Goal: Complete application form

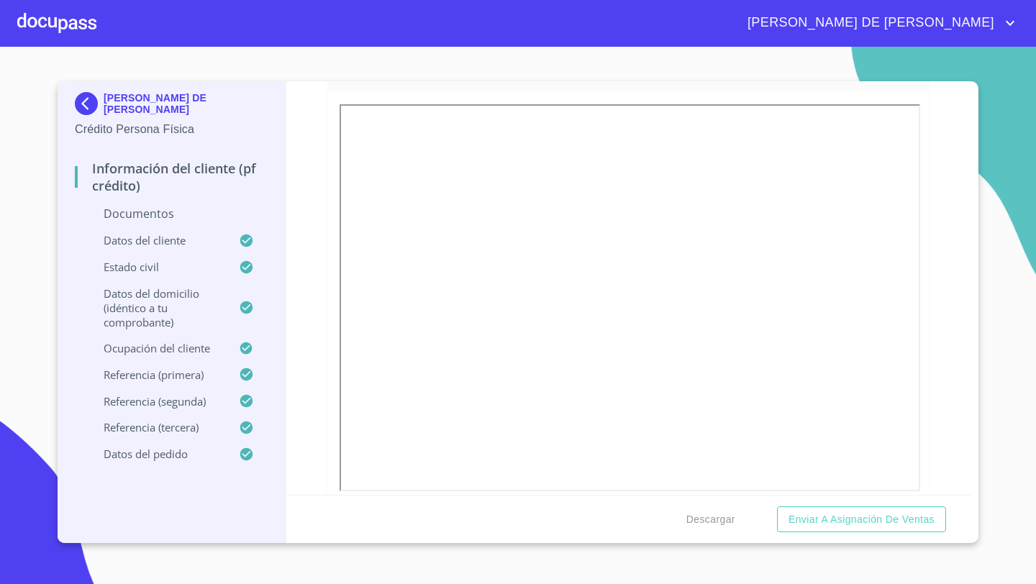
scroll to position [815, 0]
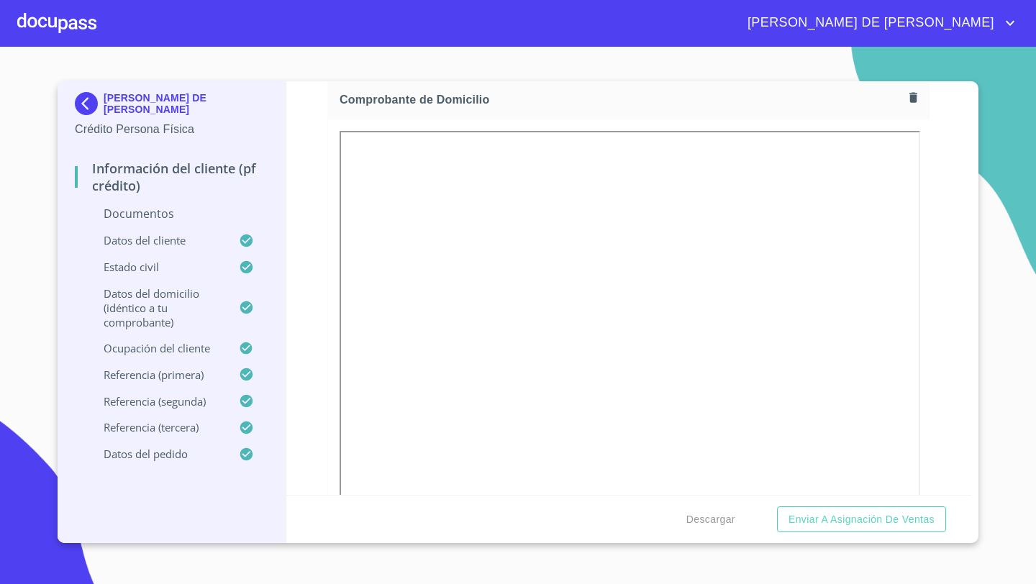
click at [916, 96] on icon "button" at bounding box center [913, 98] width 8 height 10
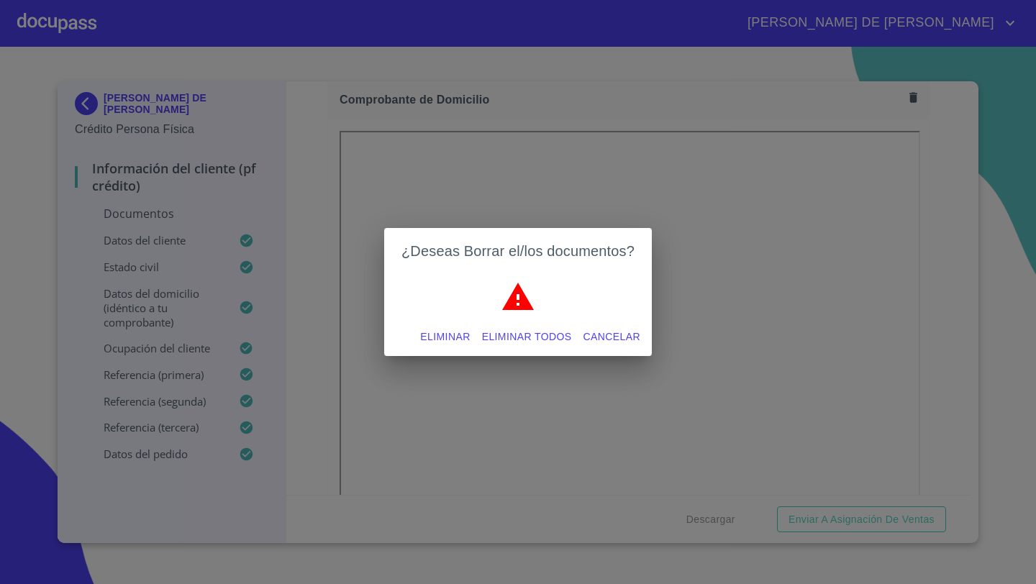
click at [422, 337] on span "Eliminar" at bounding box center [445, 337] width 50 height 18
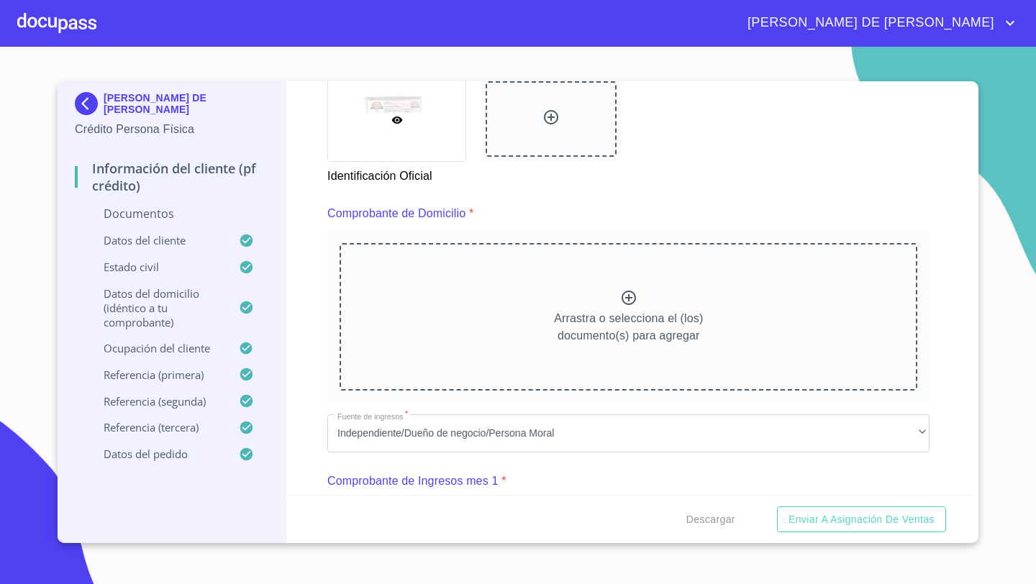
scroll to position [650, 0]
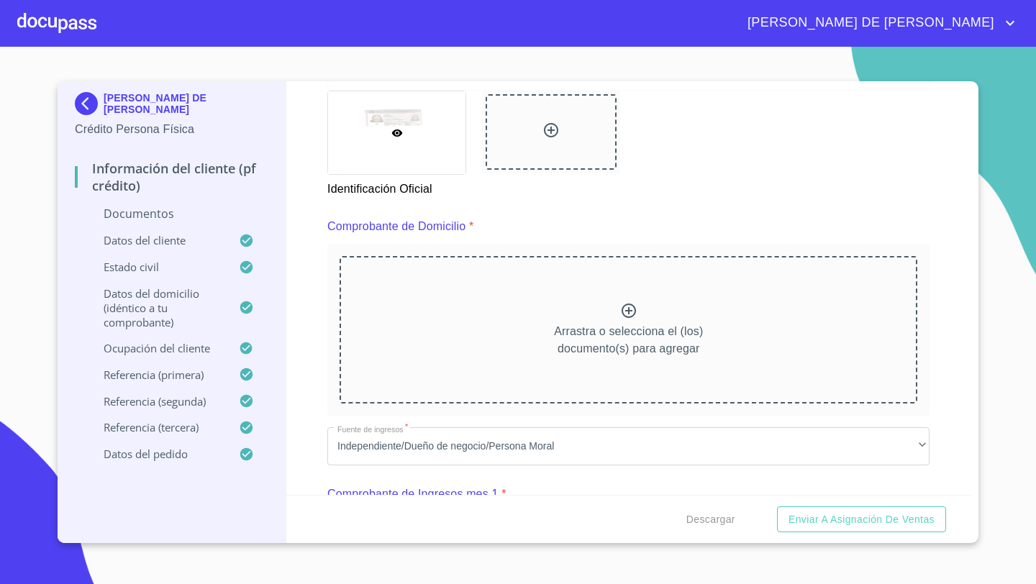
click at [621, 281] on div "Arrastra o selecciona el (los) documento(s) para agregar" at bounding box center [629, 329] width 578 height 147
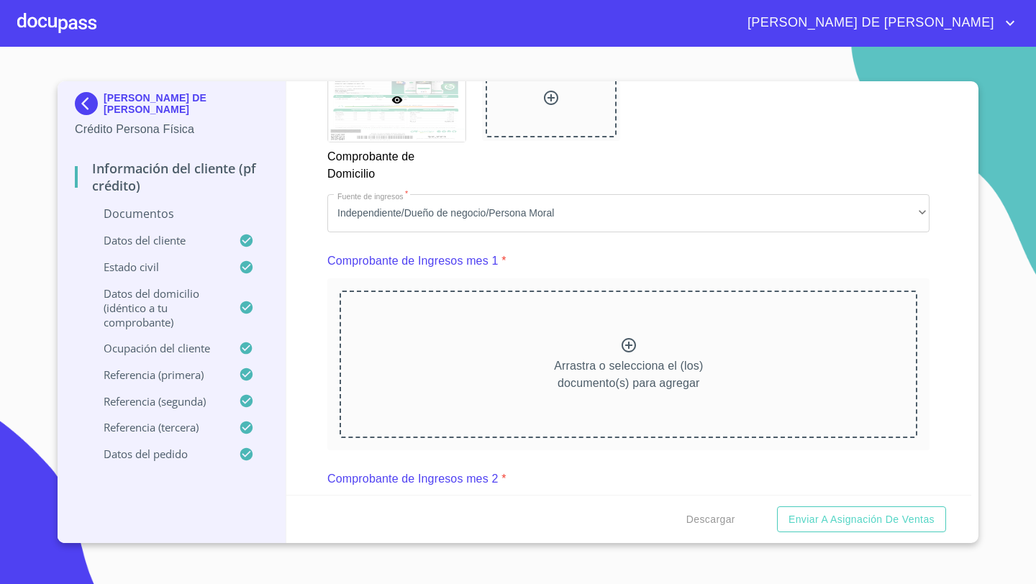
scroll to position [1321, 0]
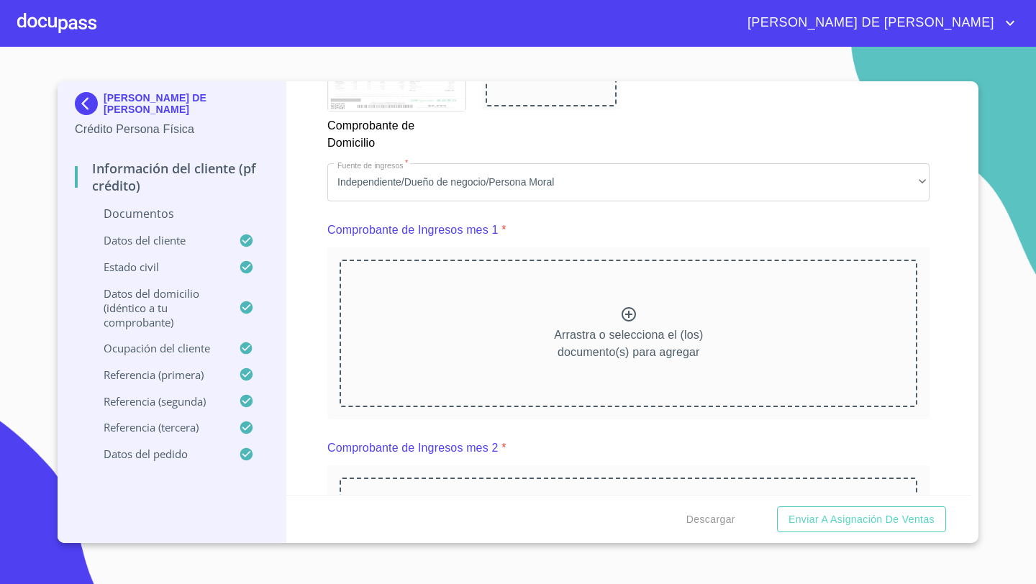
click at [611, 340] on p "Arrastra o selecciona el (los) documento(s) para agregar" at bounding box center [628, 344] width 149 height 35
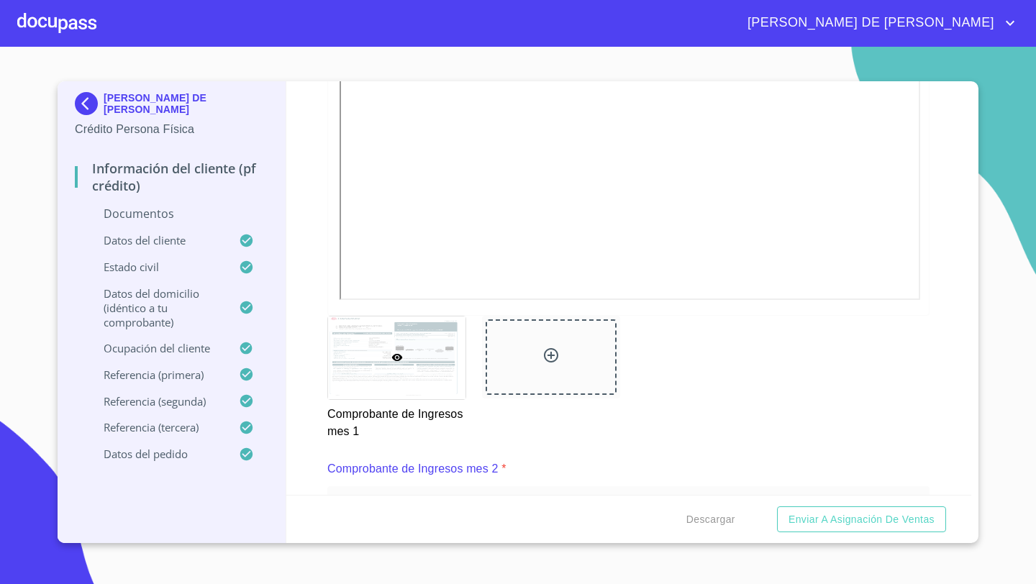
scroll to position [1715, 0]
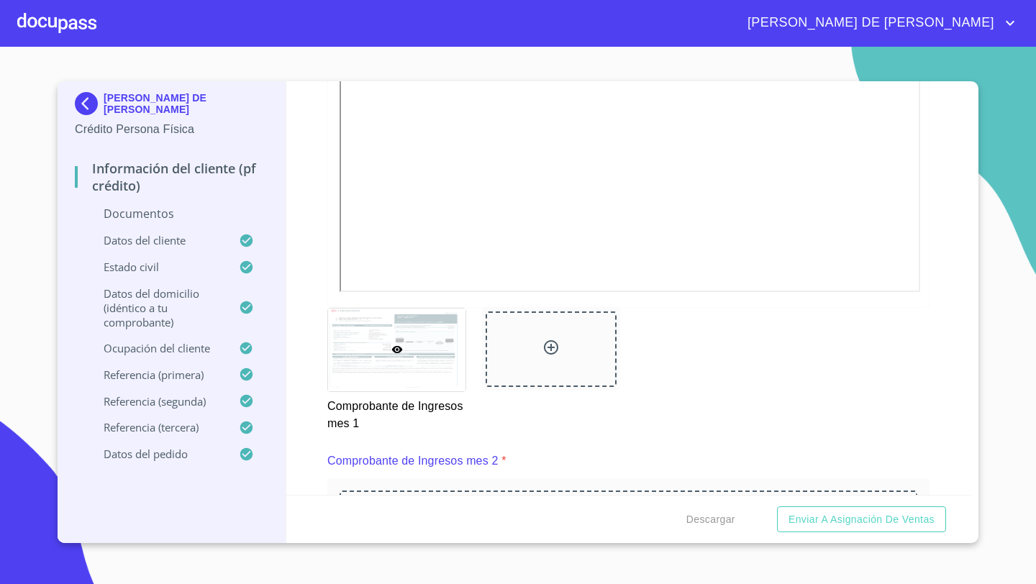
click at [551, 355] on icon at bounding box center [551, 347] width 17 height 17
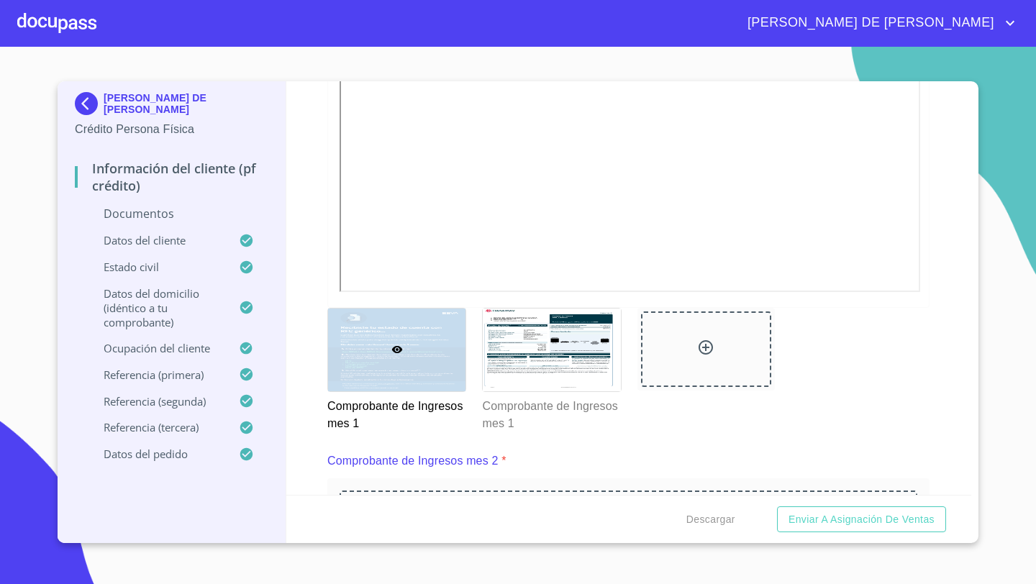
click at [416, 330] on div at bounding box center [396, 350] width 137 height 83
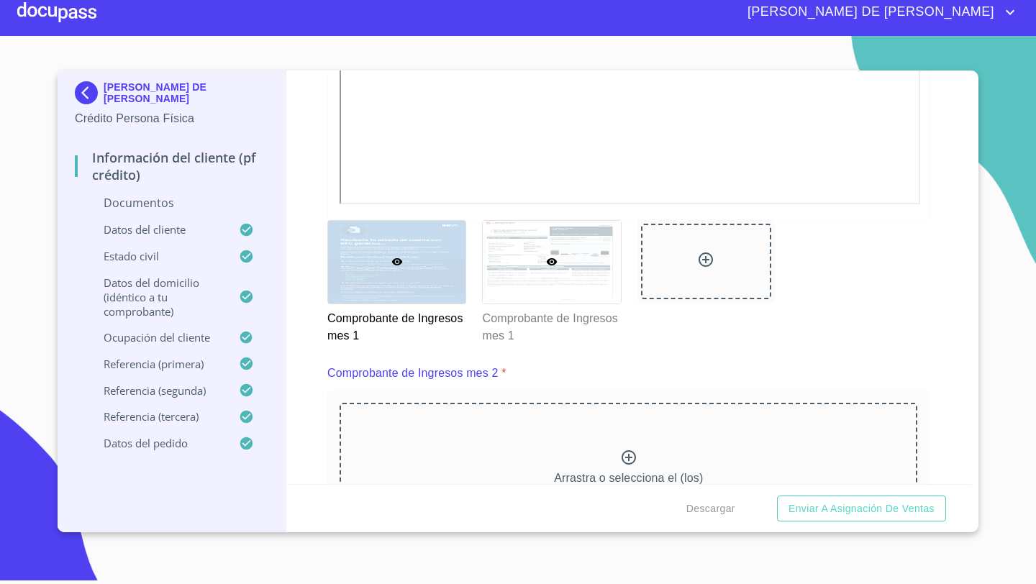
click at [542, 287] on div at bounding box center [551, 262] width 137 height 83
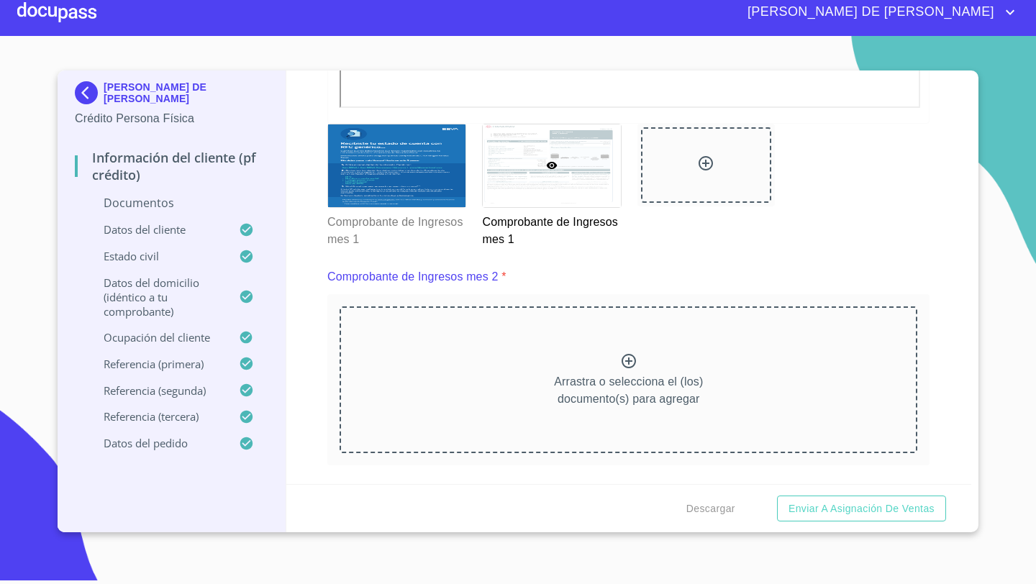
scroll to position [1894, 0]
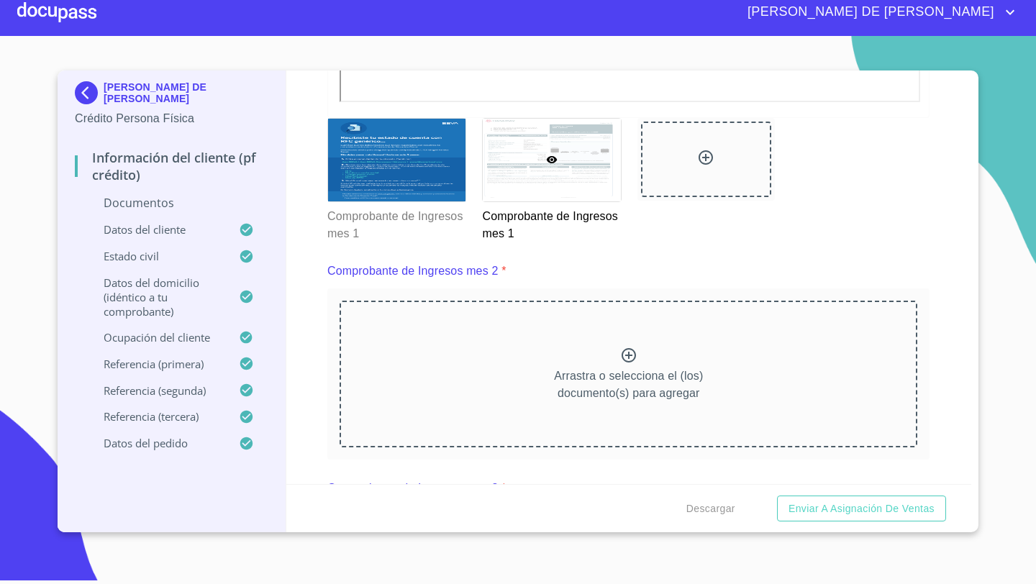
click at [630, 348] on icon at bounding box center [628, 355] width 17 height 17
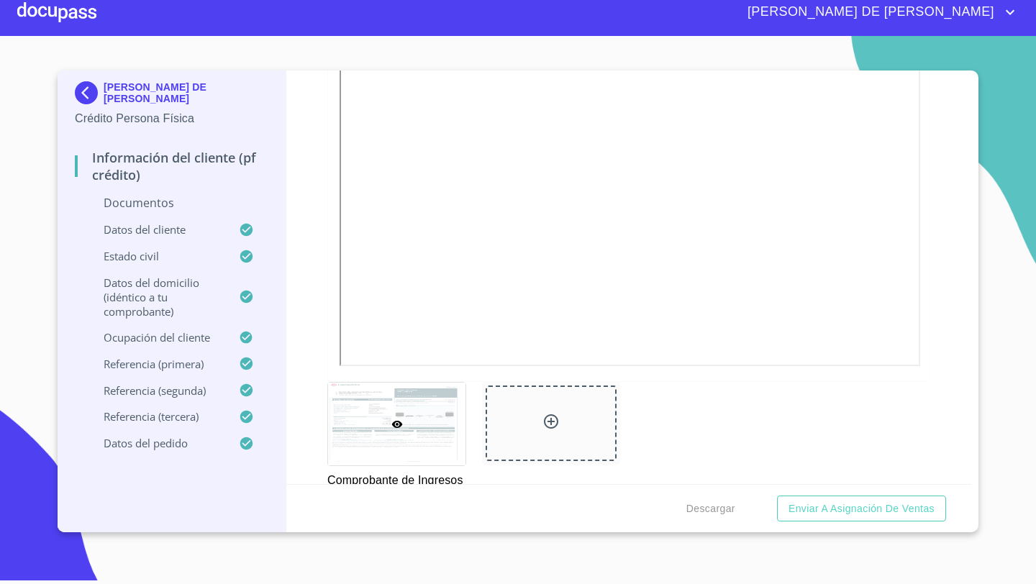
scroll to position [2331, 0]
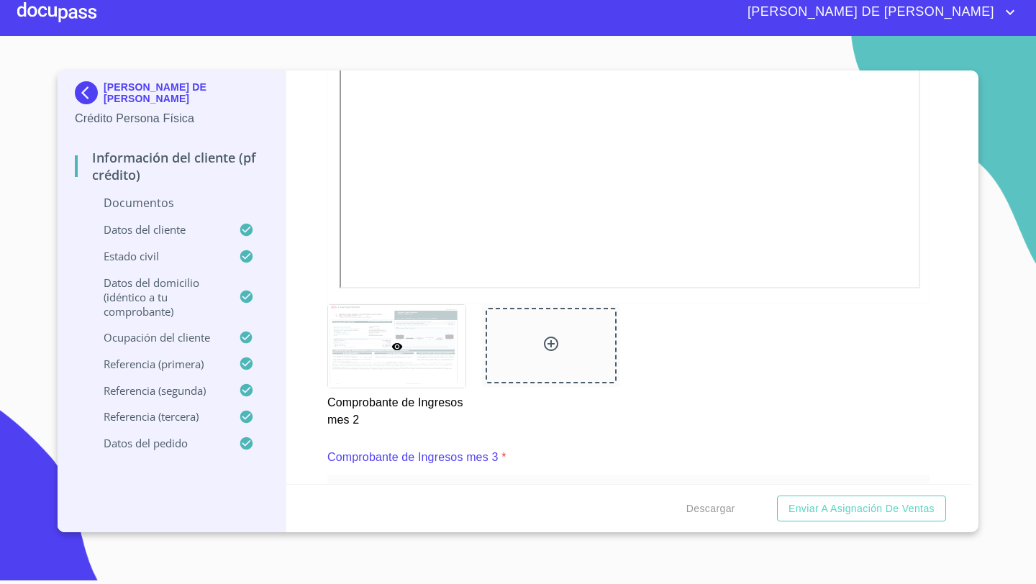
click at [520, 348] on div at bounding box center [551, 346] width 130 height 76
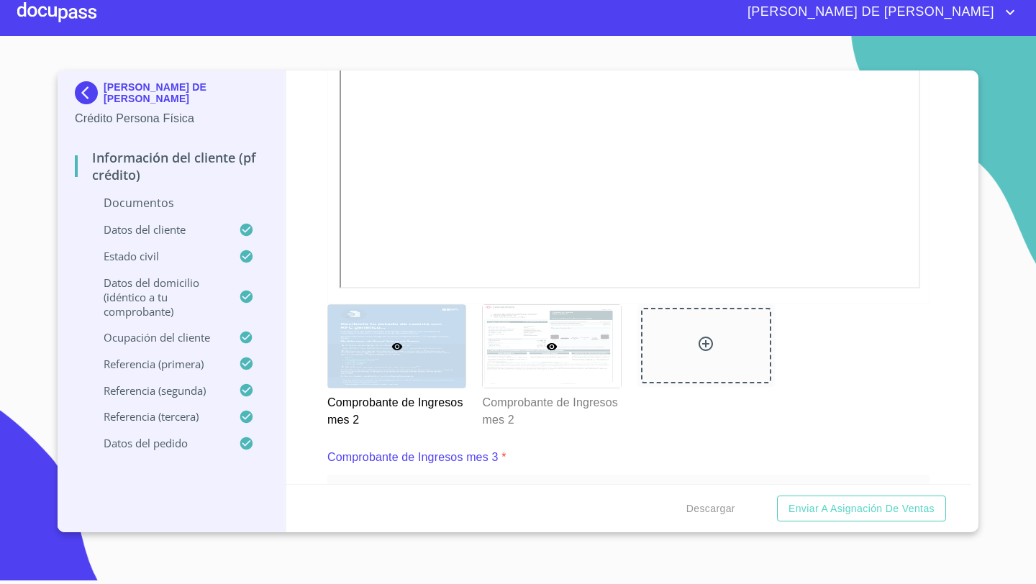
click at [502, 337] on div at bounding box center [551, 346] width 137 height 83
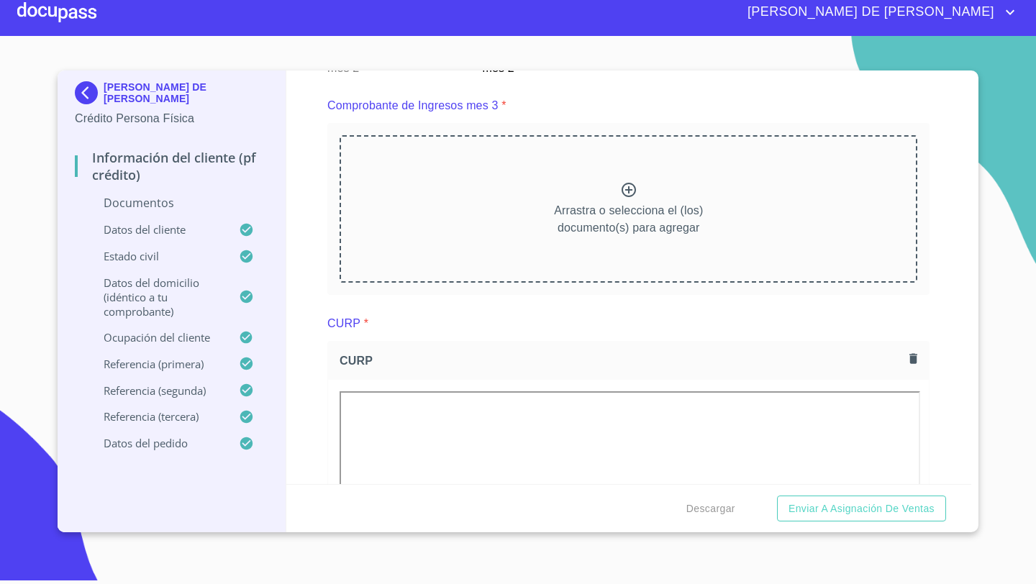
scroll to position [2646, 0]
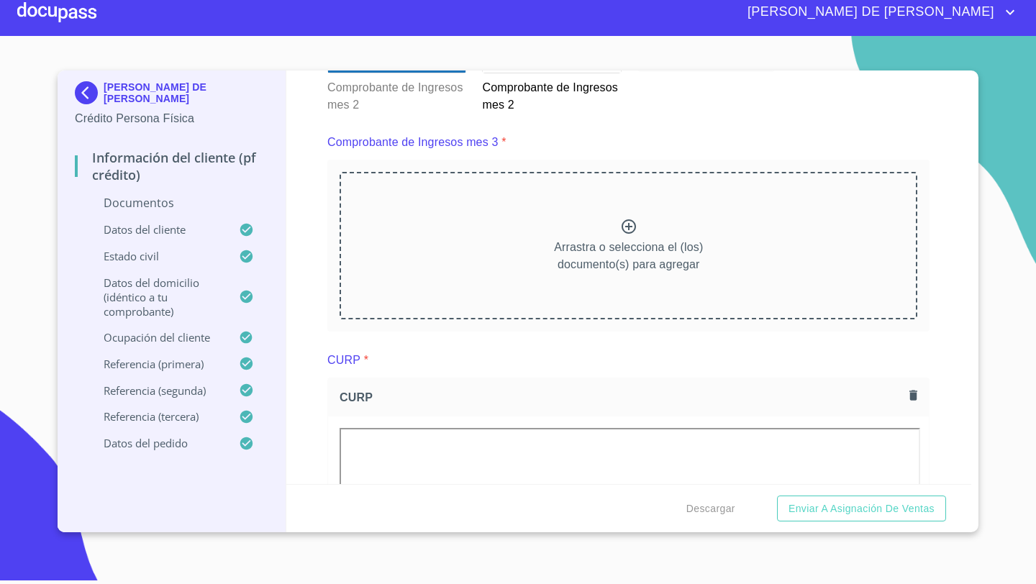
click at [554, 243] on p "Arrastra o selecciona el (los) documento(s) para agregar" at bounding box center [628, 256] width 149 height 35
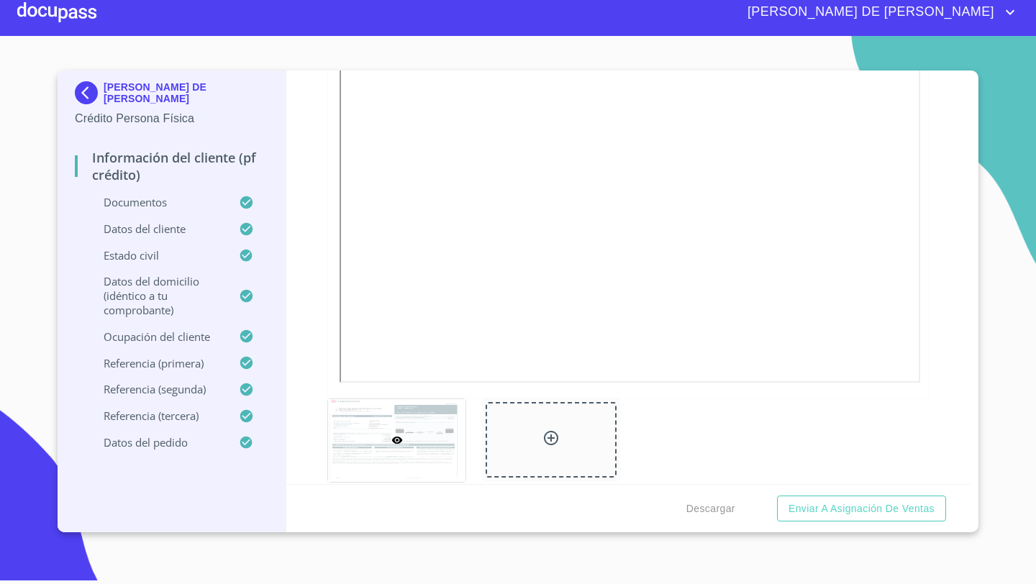
scroll to position [2866, 0]
click at [514, 420] on div at bounding box center [551, 436] width 130 height 76
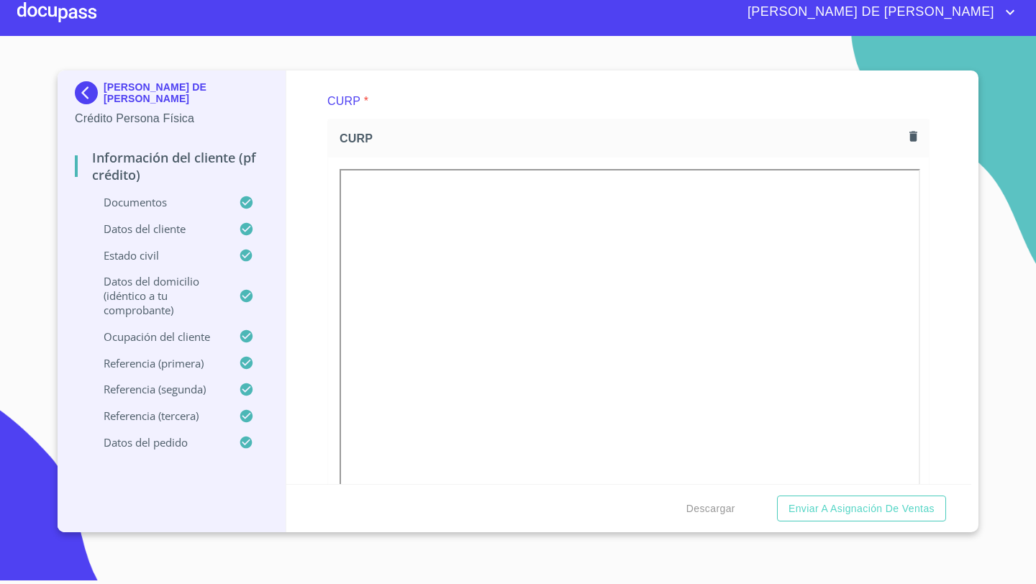
scroll to position [3262, 0]
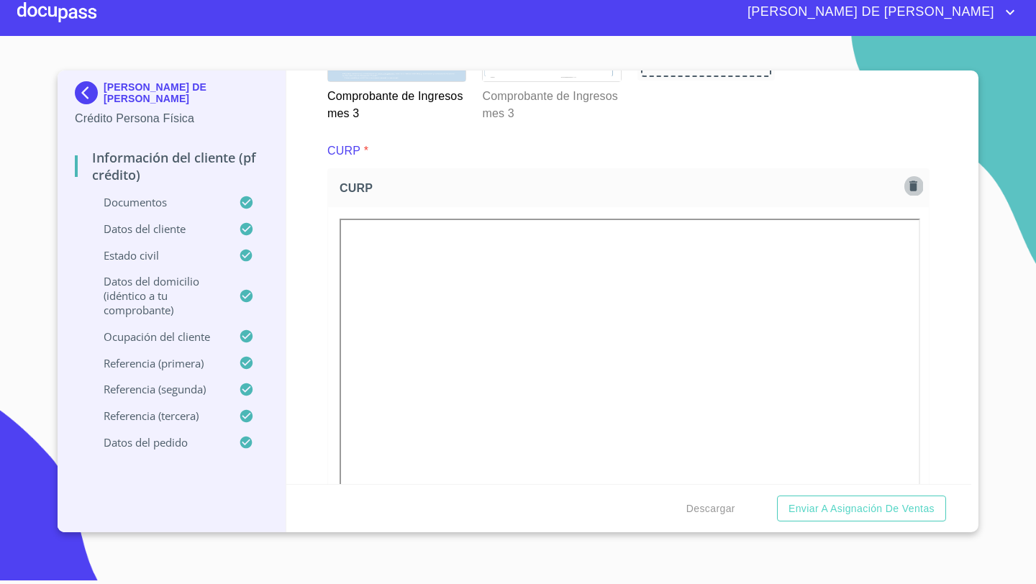
click at [912, 184] on icon "button" at bounding box center [913, 186] width 8 height 10
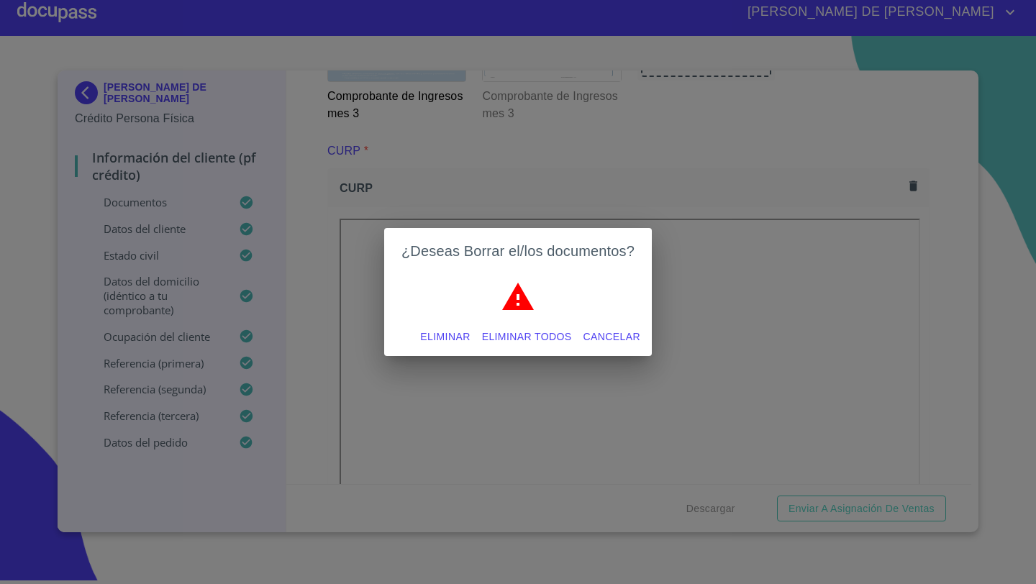
click at [440, 335] on span "Eliminar" at bounding box center [445, 337] width 50 height 18
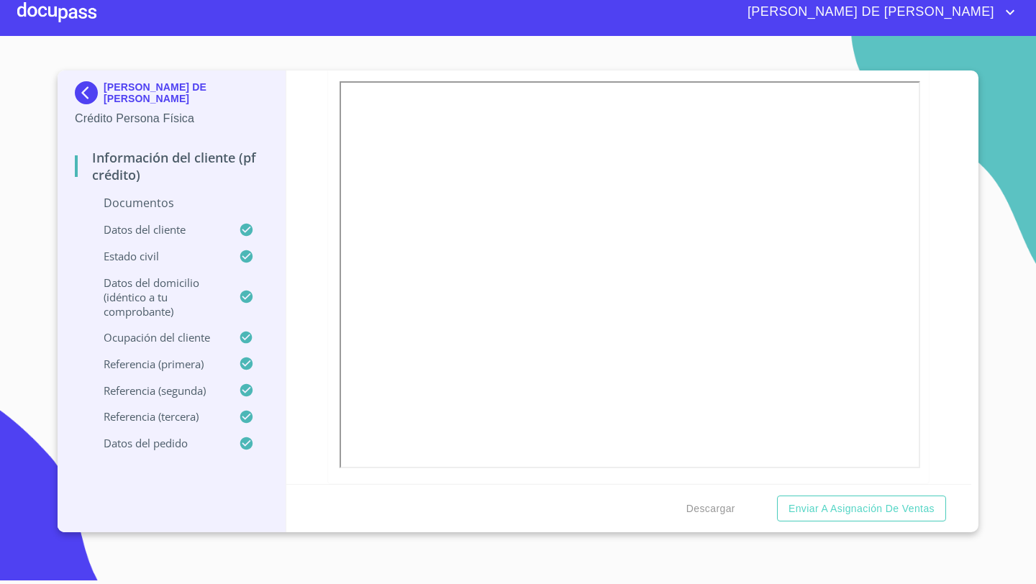
scroll to position [3505, 0]
click at [915, 161] on icon "button" at bounding box center [913, 161] width 8 height 10
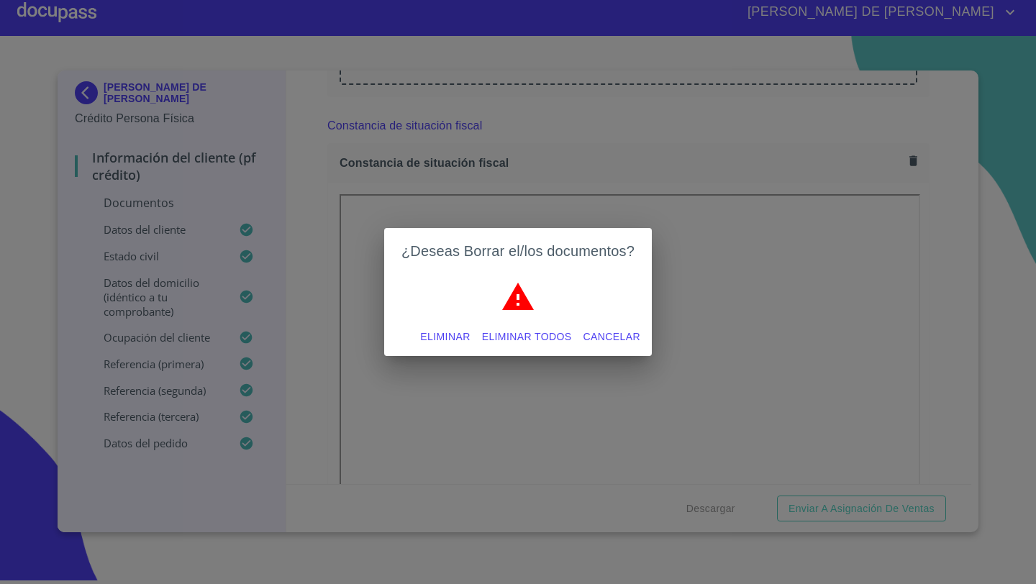
click at [435, 339] on span "Eliminar" at bounding box center [445, 337] width 50 height 18
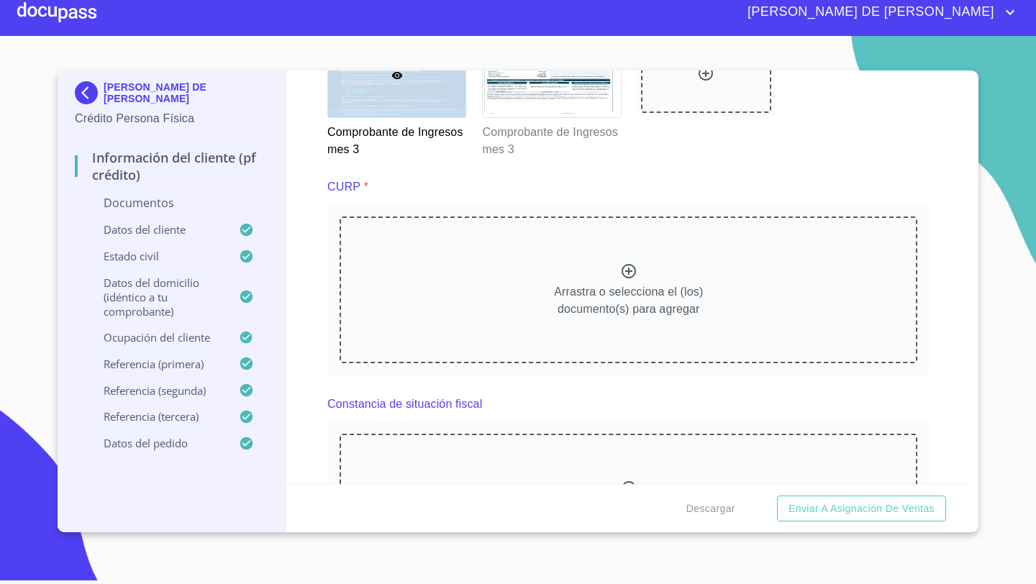
scroll to position [3251, 0]
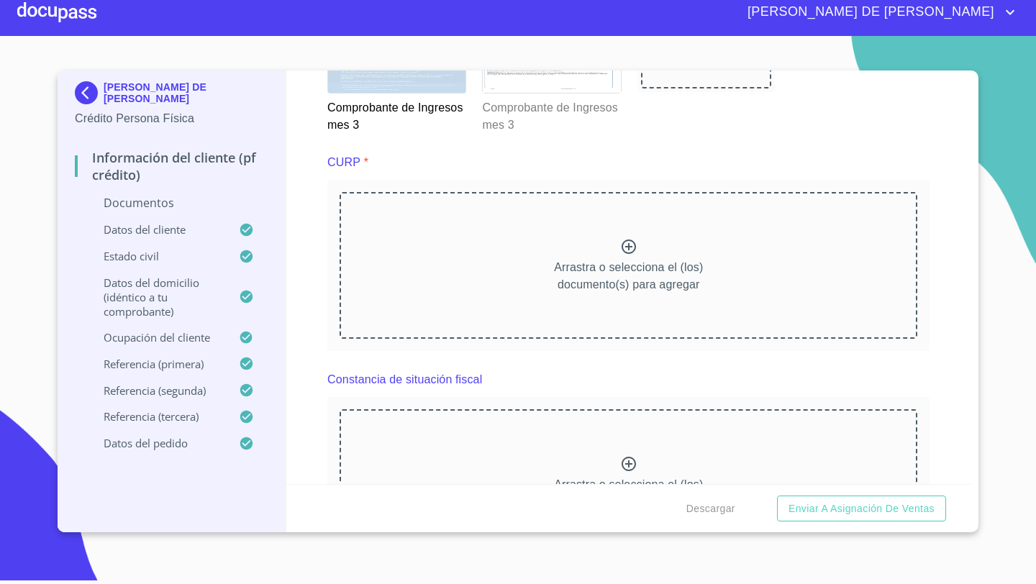
click at [625, 254] on div at bounding box center [628, 248] width 17 height 21
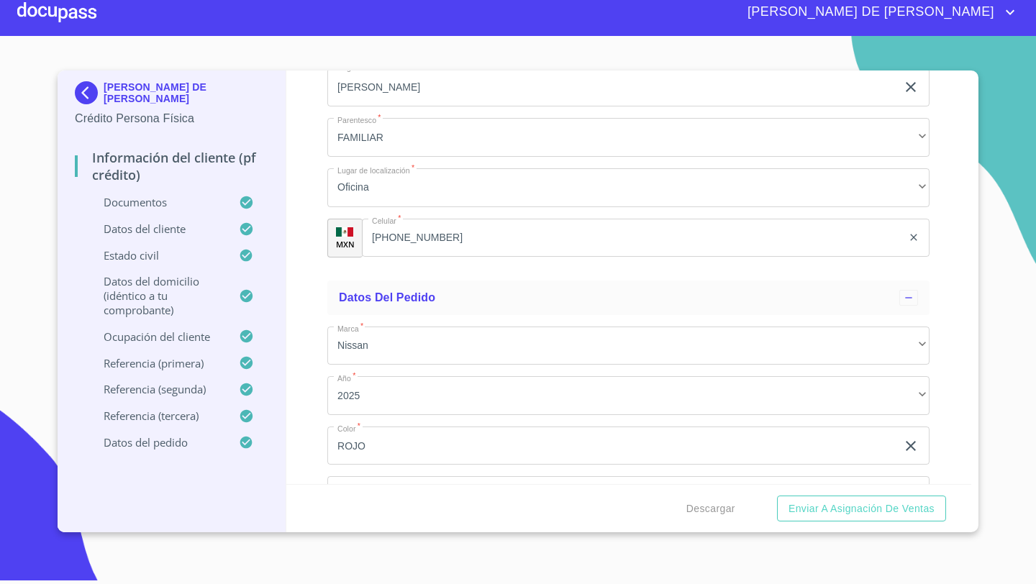
scroll to position [7859, 0]
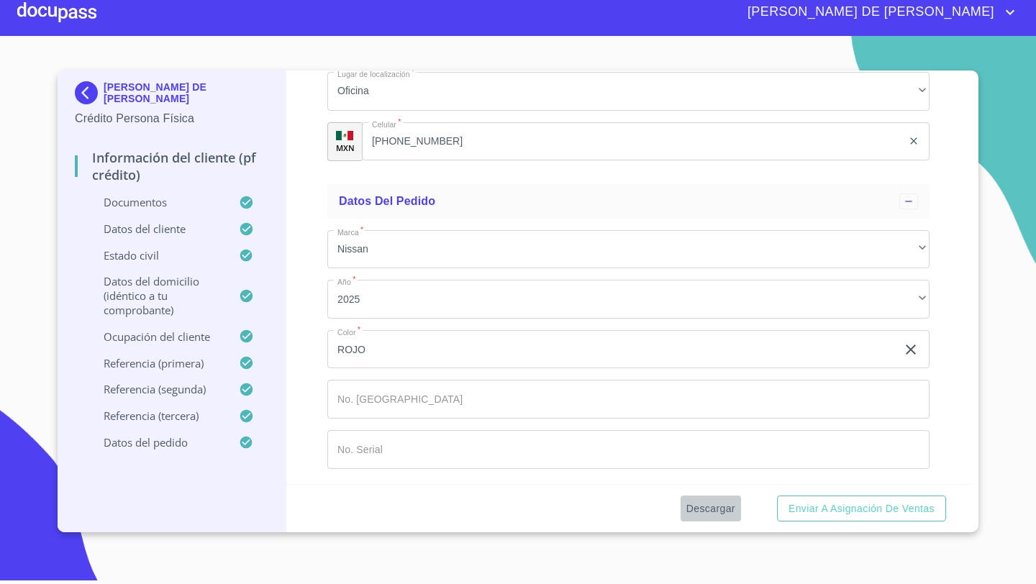
click at [713, 510] on span "Descargar" at bounding box center [710, 509] width 49 height 18
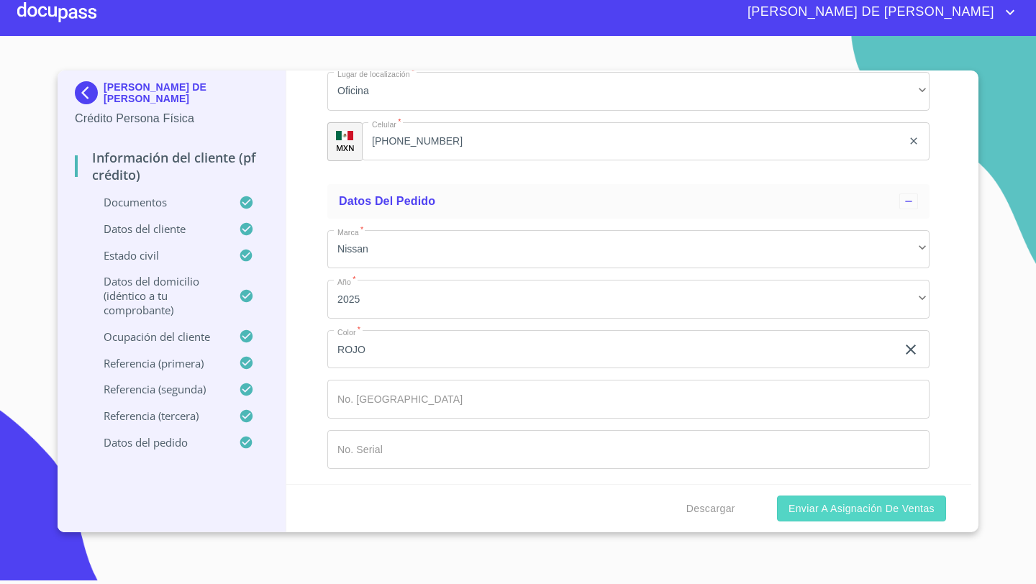
click at [812, 513] on span "Enviar a Asignación de Ventas" at bounding box center [862, 509] width 146 height 18
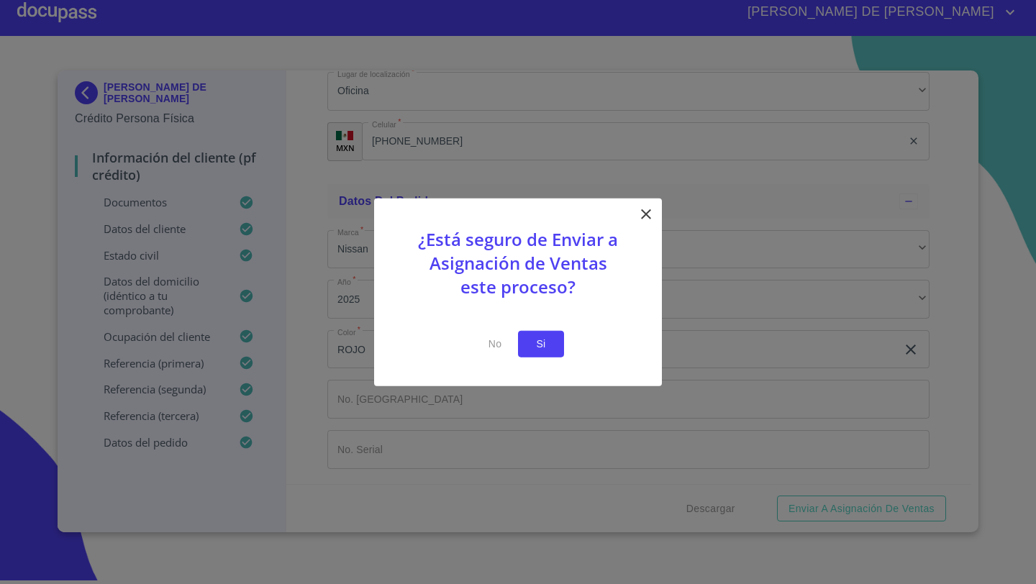
click at [535, 343] on span "Si" at bounding box center [541, 344] width 23 height 18
